Goal: Check status

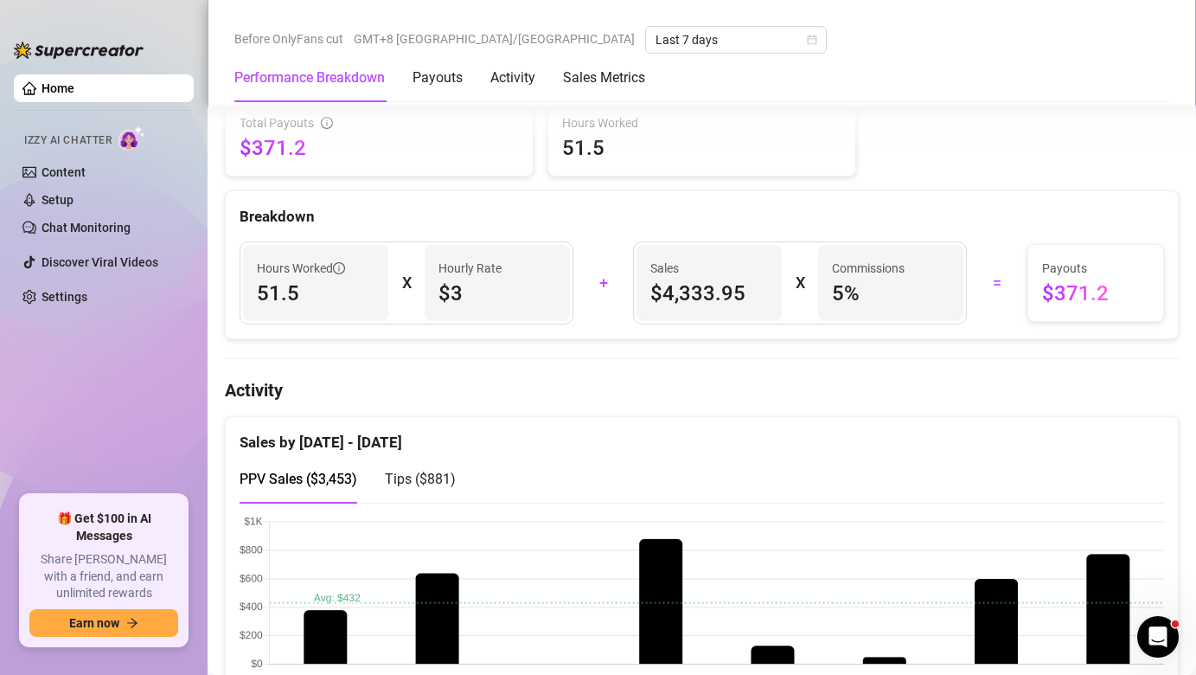
scroll to position [861, 0]
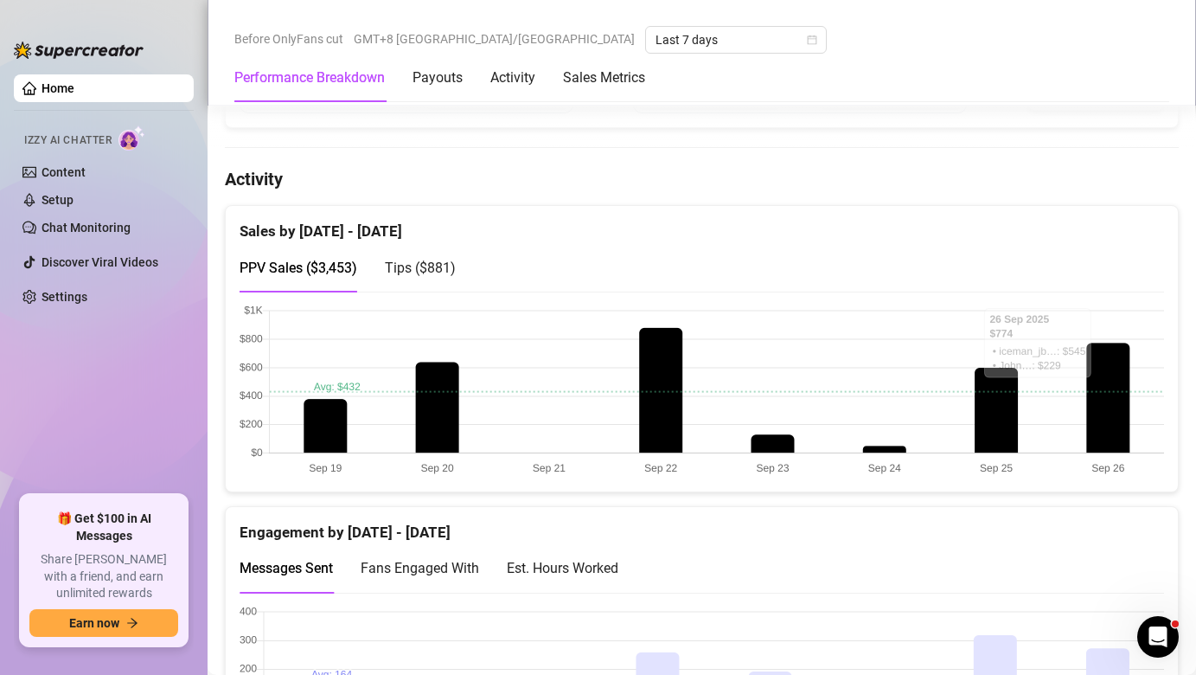
click at [420, 273] on span "Tips ( $881 )" at bounding box center [420, 267] width 71 height 16
click at [302, 267] on span "PPV Sales ( $3,453 )" at bounding box center [299, 267] width 118 height 16
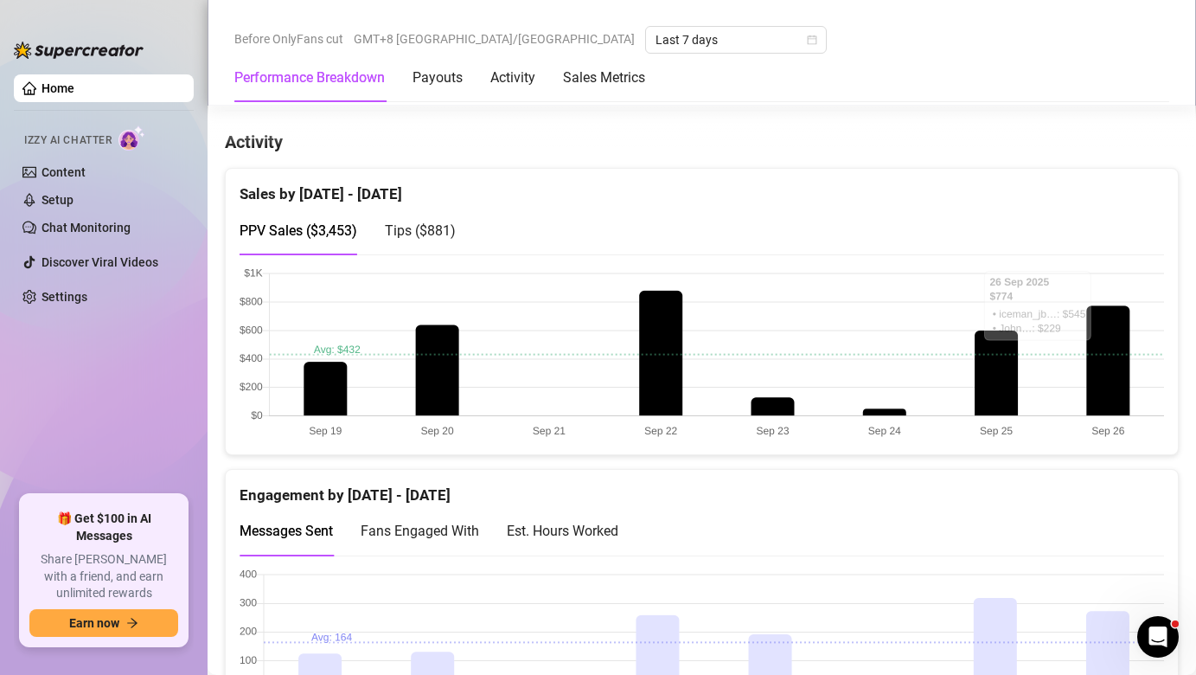
scroll to position [761, 0]
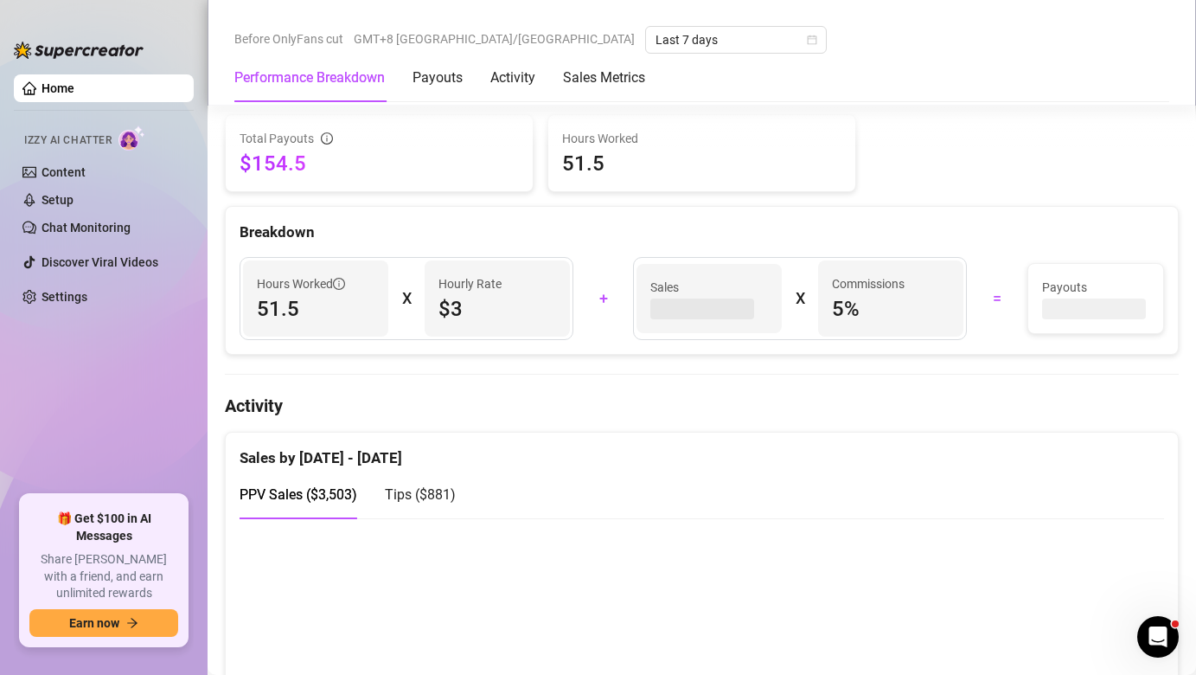
scroll to position [770, 0]
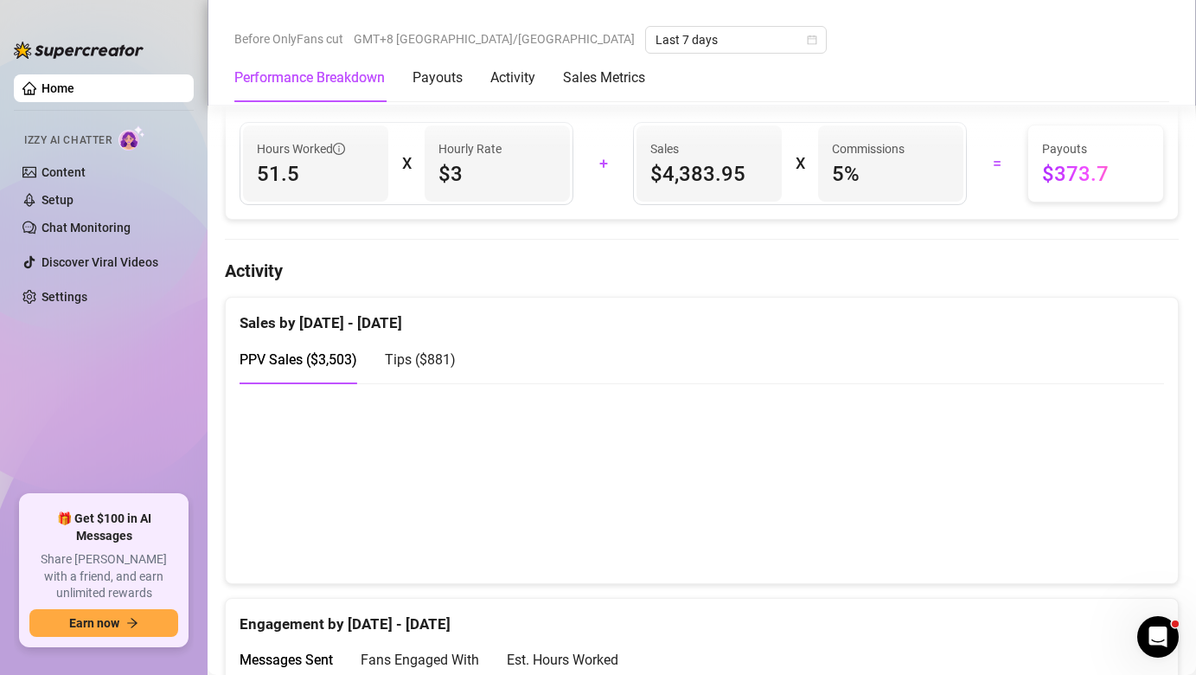
click at [419, 349] on div "Tips ( $881 )" at bounding box center [420, 359] width 71 height 49
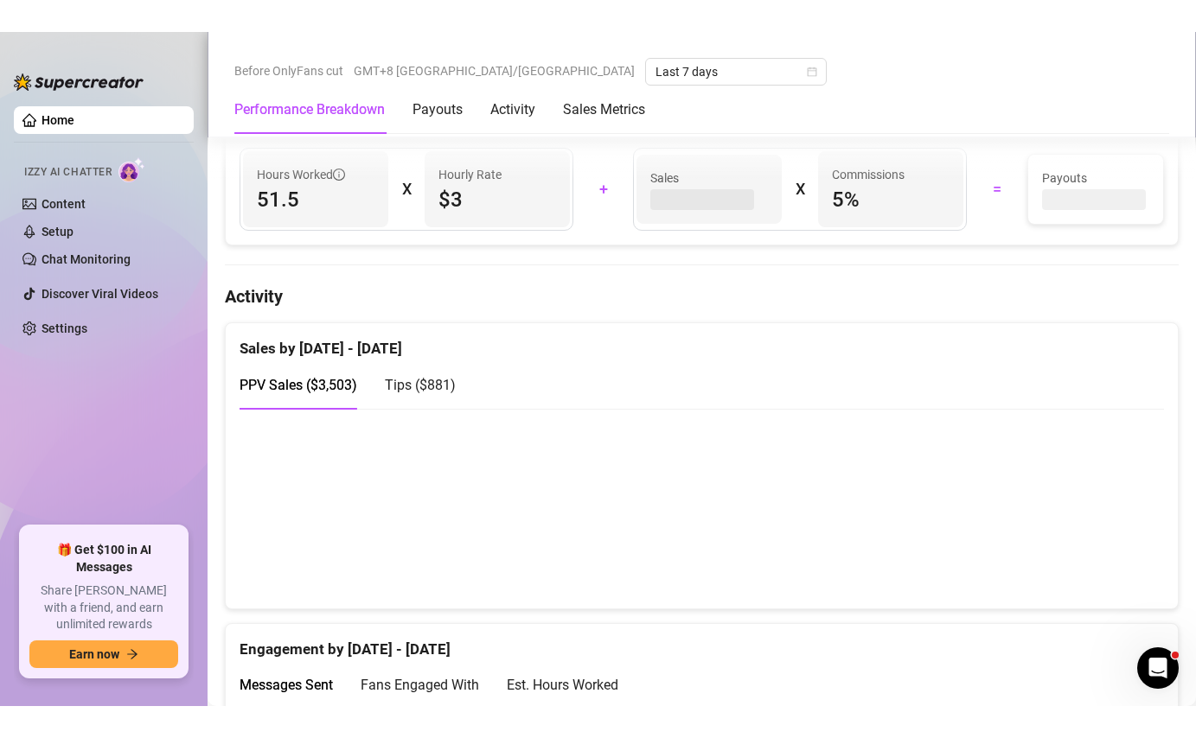
scroll to position [811, 0]
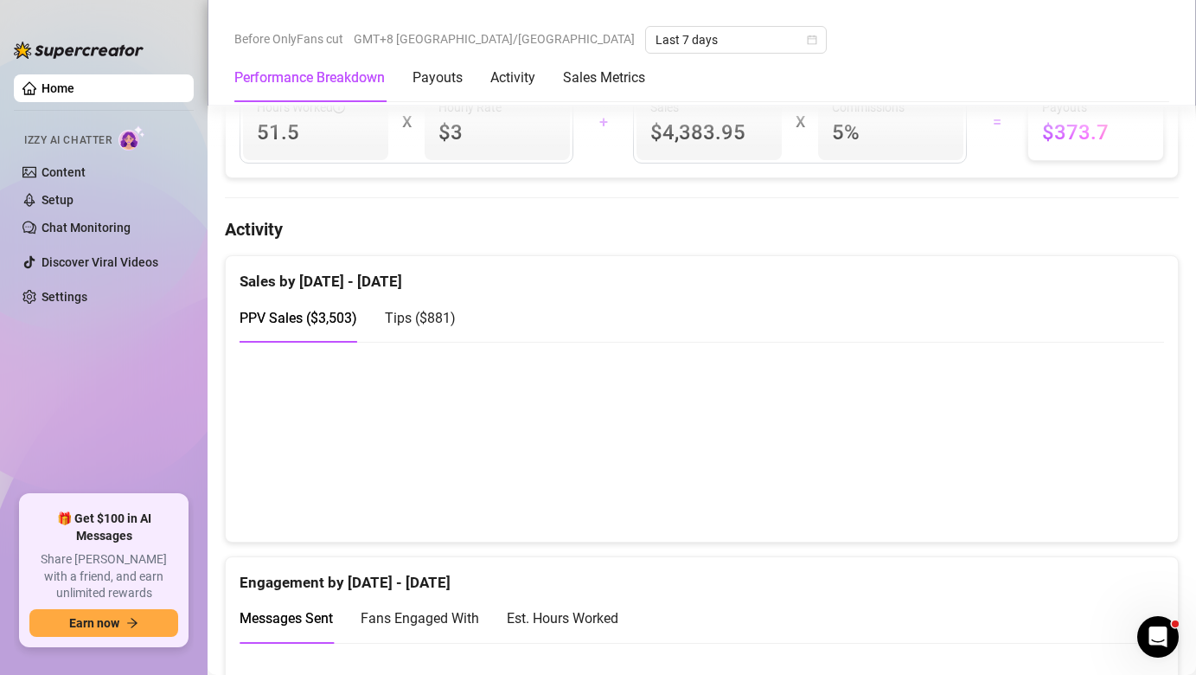
click at [447, 321] on span "Tips ( $881 )" at bounding box center [420, 318] width 71 height 16
click at [321, 316] on span "PPV Sales ( $3,503 )" at bounding box center [299, 318] width 118 height 16
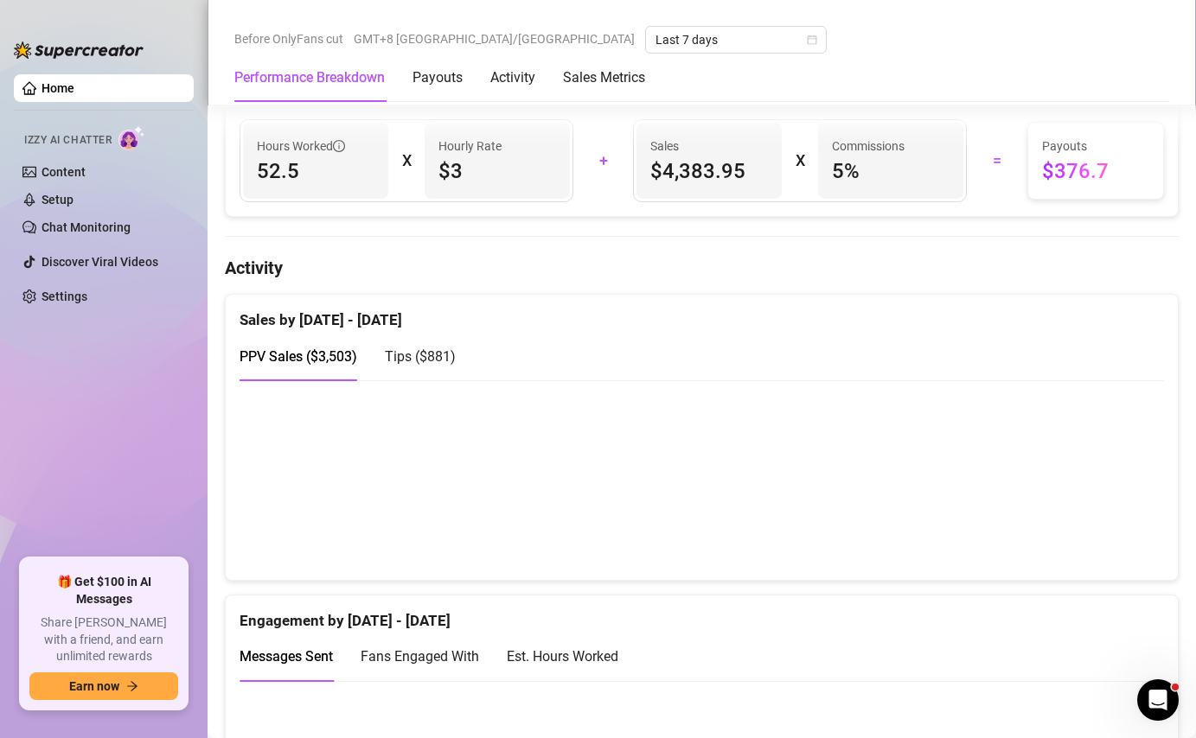
scroll to position [775, 0]
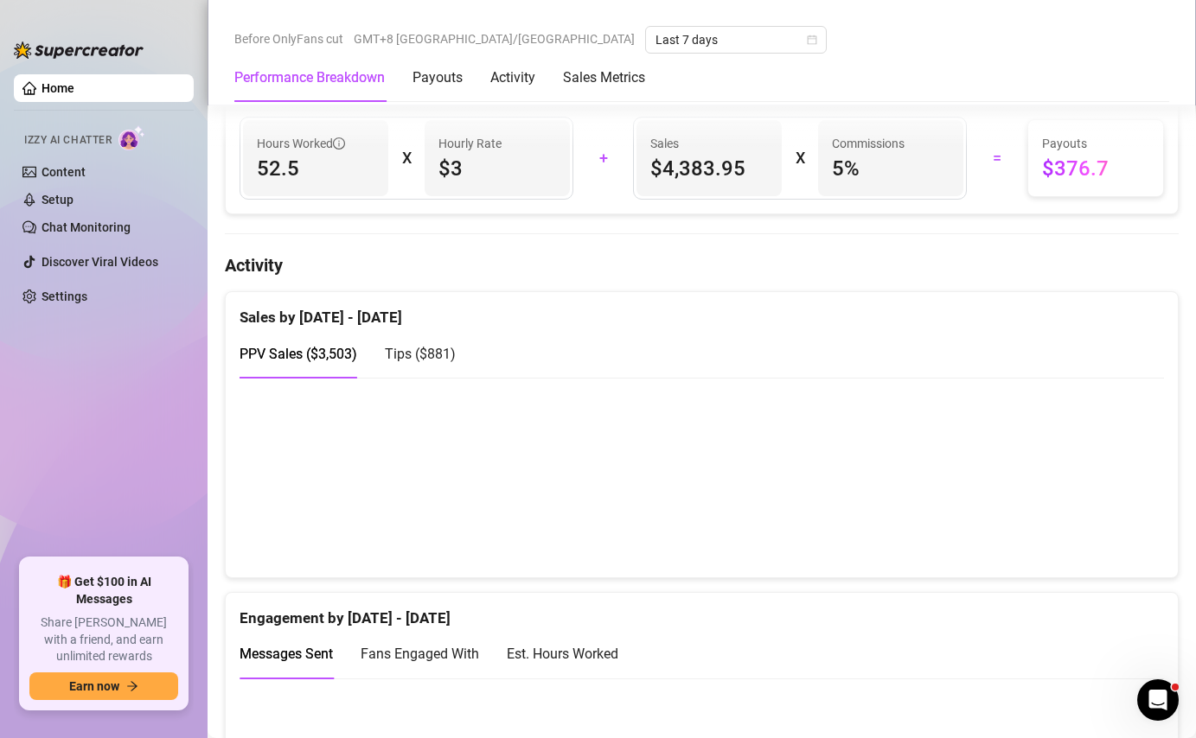
click at [423, 355] on span "Tips ( $881 )" at bounding box center [420, 354] width 71 height 16
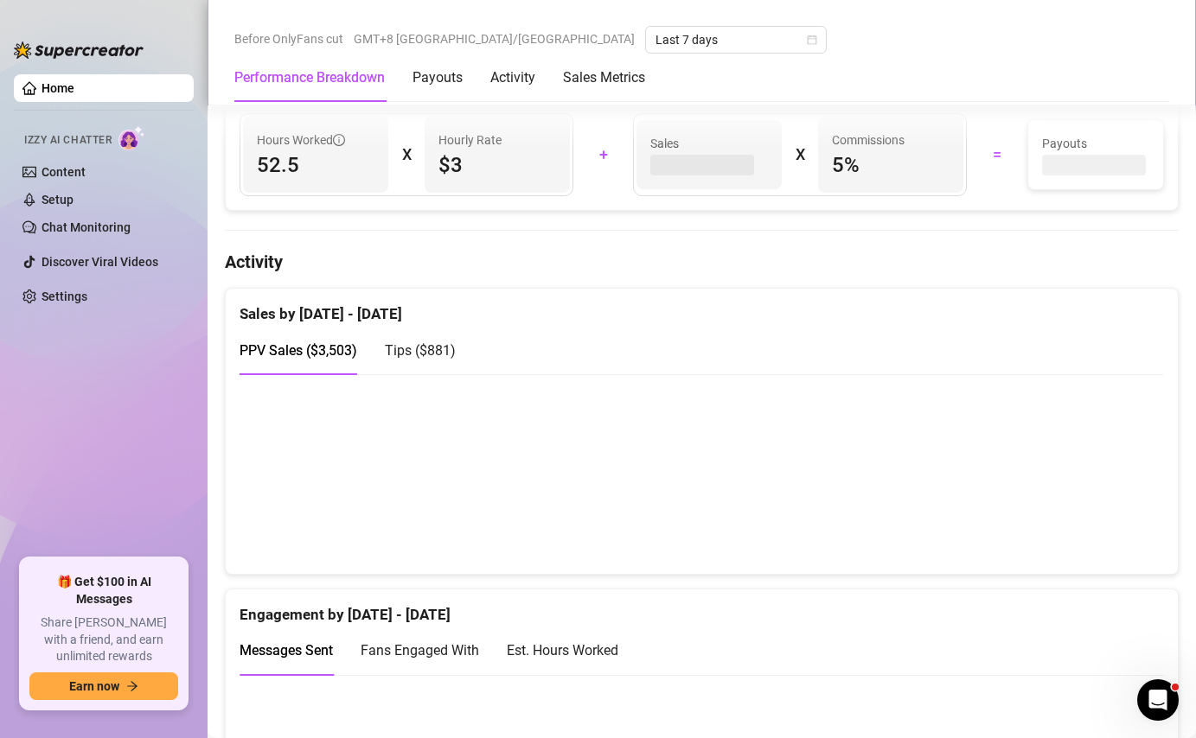
scroll to position [783, 0]
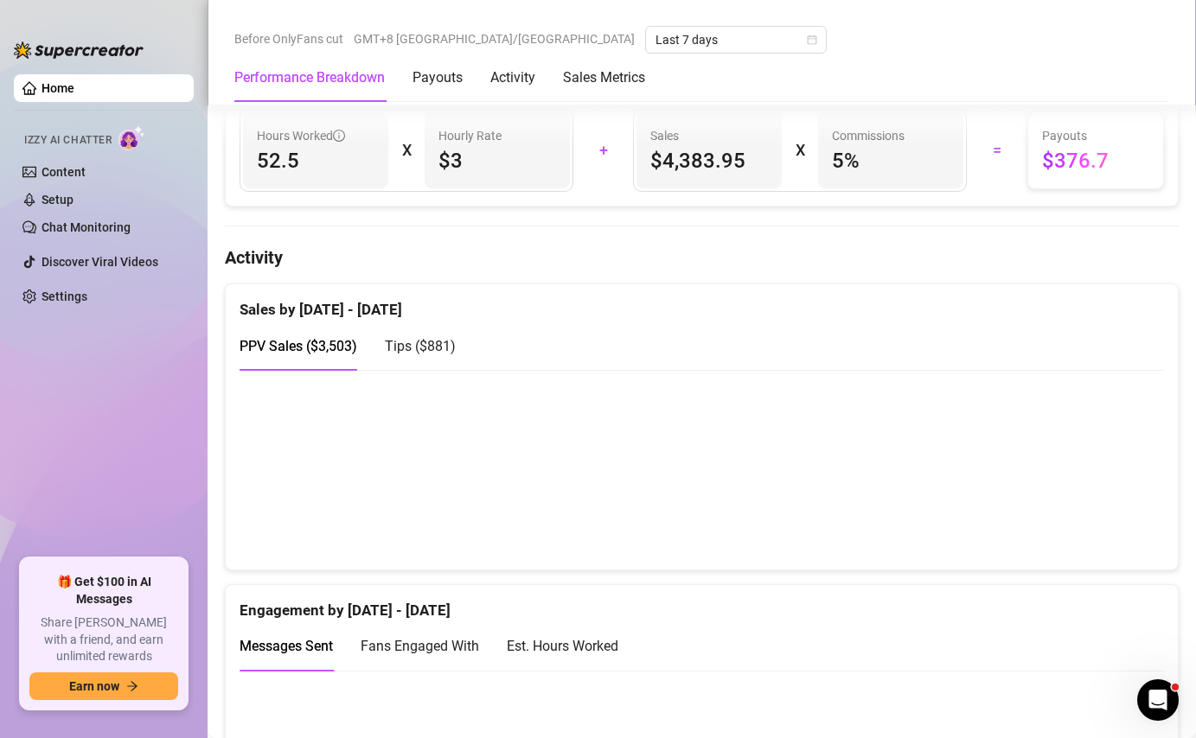
click at [432, 348] on span "Tips ( $881 )" at bounding box center [420, 346] width 71 height 16
